Goal: Navigation & Orientation: Find specific page/section

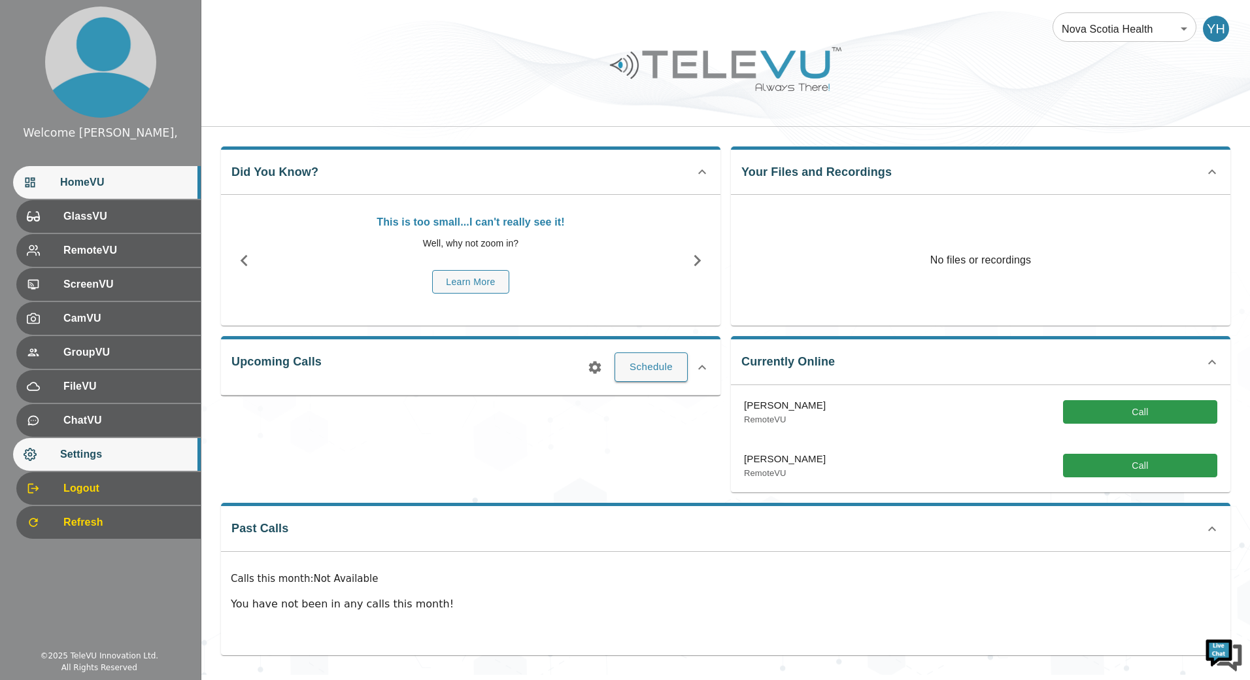
click at [133, 462] on span "Settings" at bounding box center [125, 454] width 130 height 16
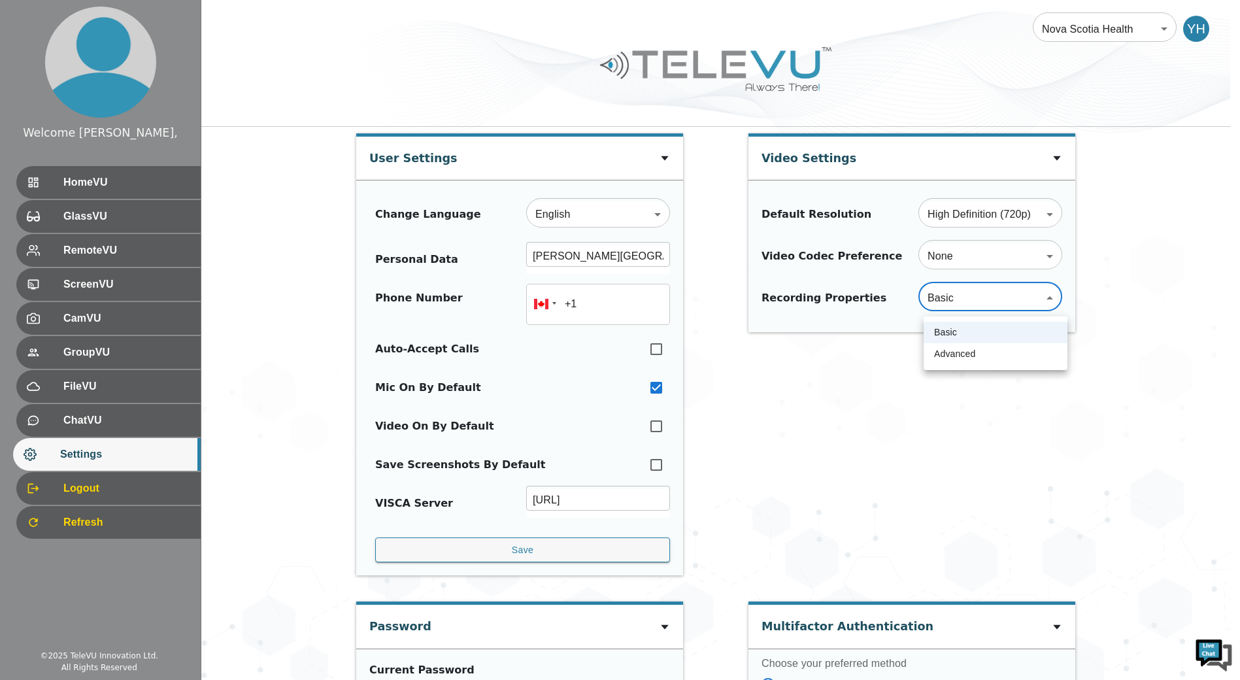
click at [982, 300] on body "Welcome Yassin, HomeVU GlassVU RemoteVU ScreenVU CamVU GroupVU FileVU ChatVU Se…" at bounding box center [620, 579] width 1240 height 1159
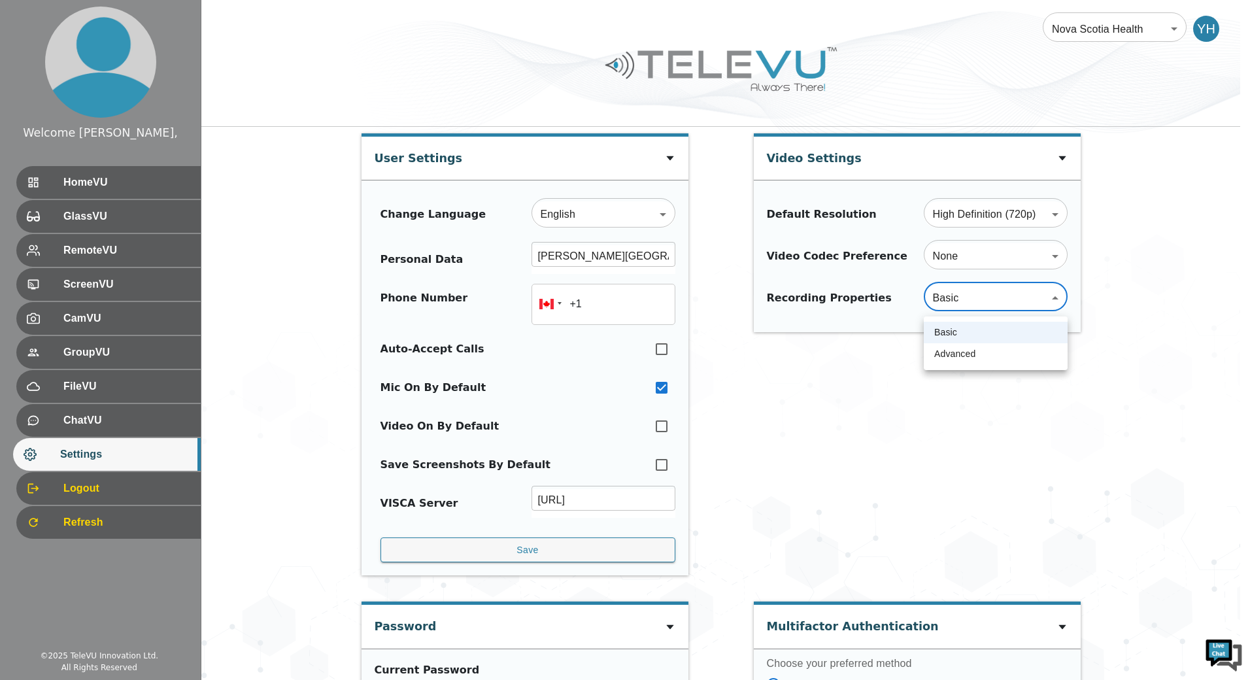
click at [833, 354] on div at bounding box center [625, 340] width 1250 height 680
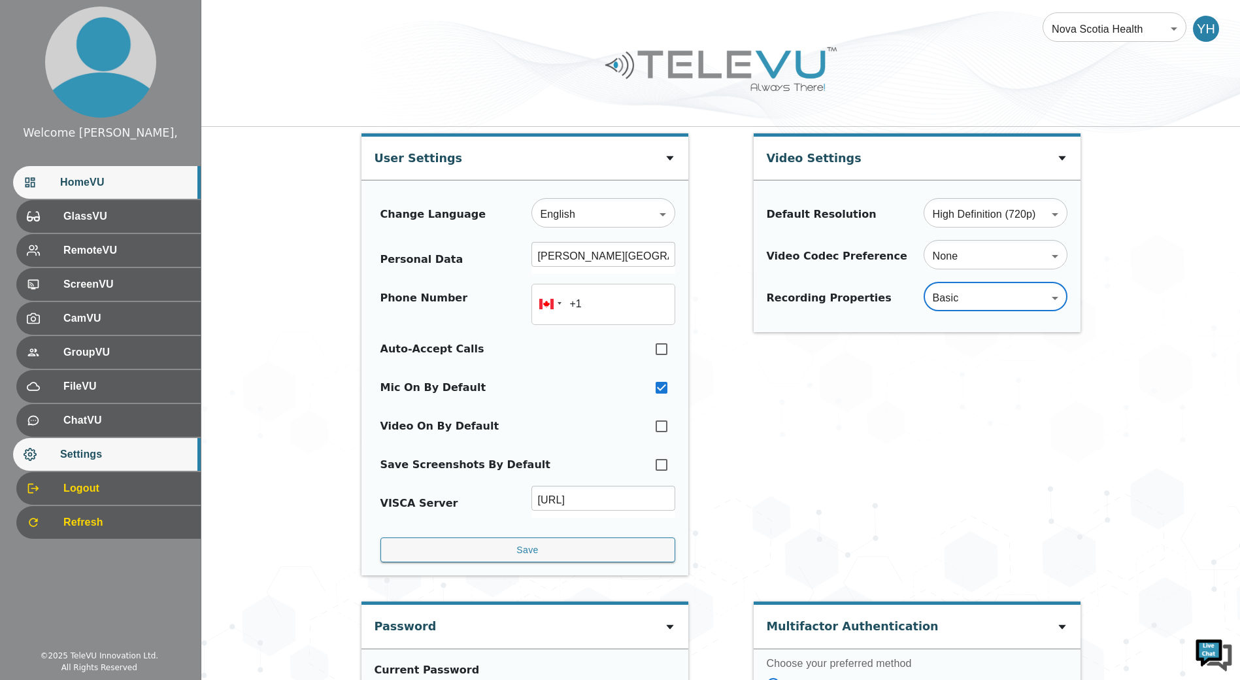
click at [150, 186] on span "HomeVU" at bounding box center [125, 183] width 130 height 16
